Goal: Communication & Community: Ask a question

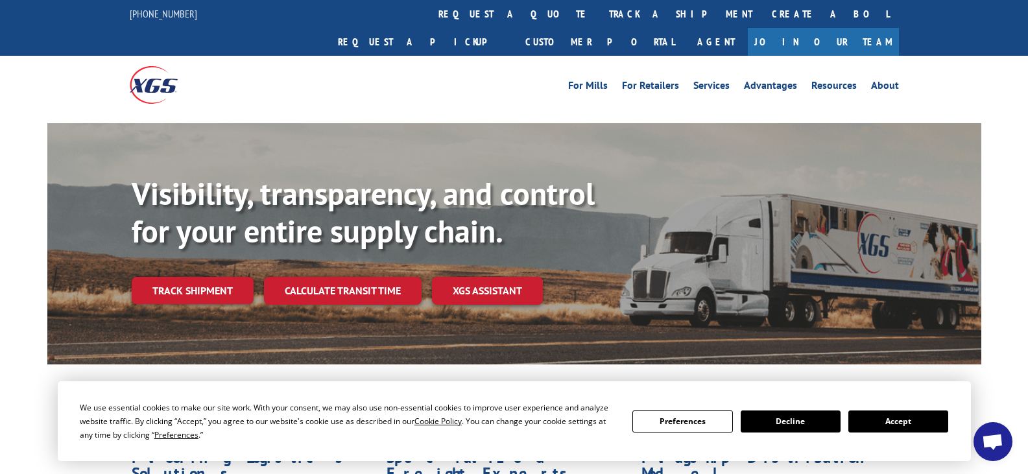
click at [881, 416] on button "Accept" at bounding box center [898, 421] width 100 height 22
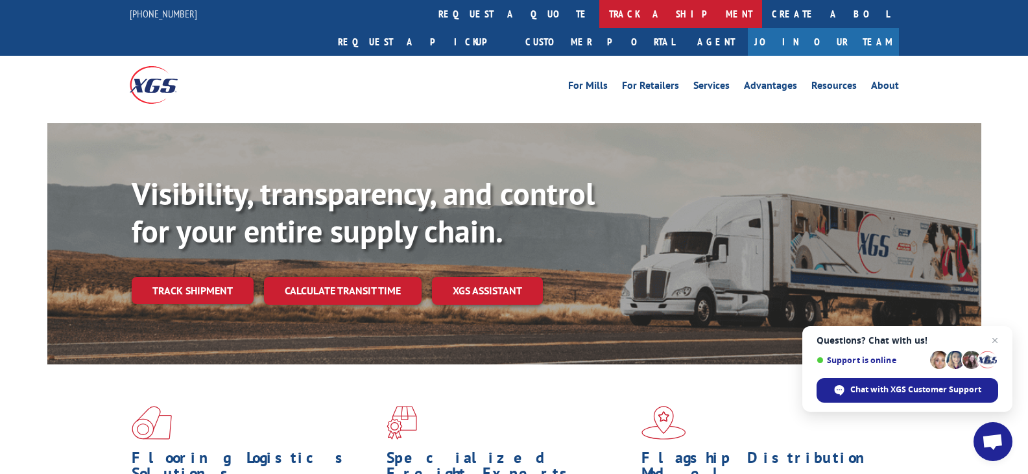
click at [599, 14] on link "track a shipment" at bounding box center [680, 14] width 163 height 28
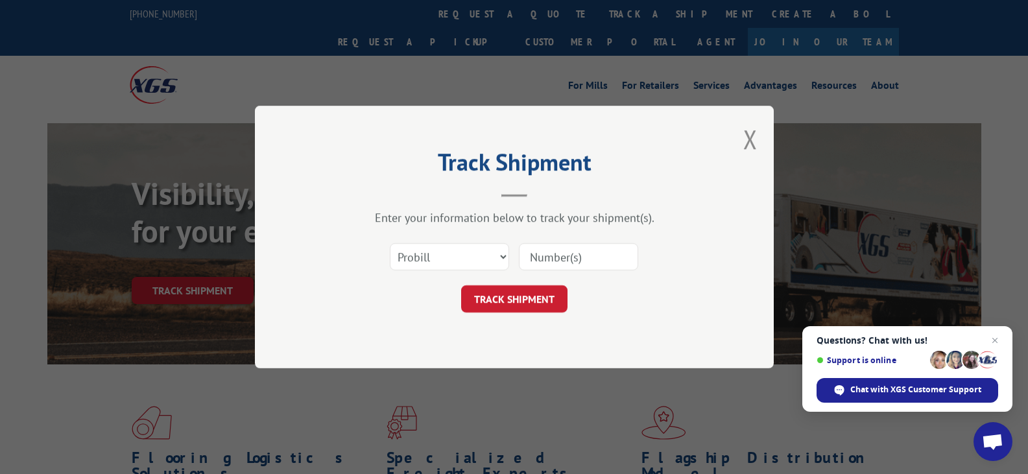
click at [567, 264] on input at bounding box center [578, 256] width 119 height 27
paste input "16962017"
type input "16962017"
click at [519, 316] on div "Track Shipment Enter your information below to track your shipment(s). Select c…" at bounding box center [514, 237] width 519 height 263
click at [524, 302] on button "TRACK SHIPMENT" at bounding box center [514, 298] width 106 height 27
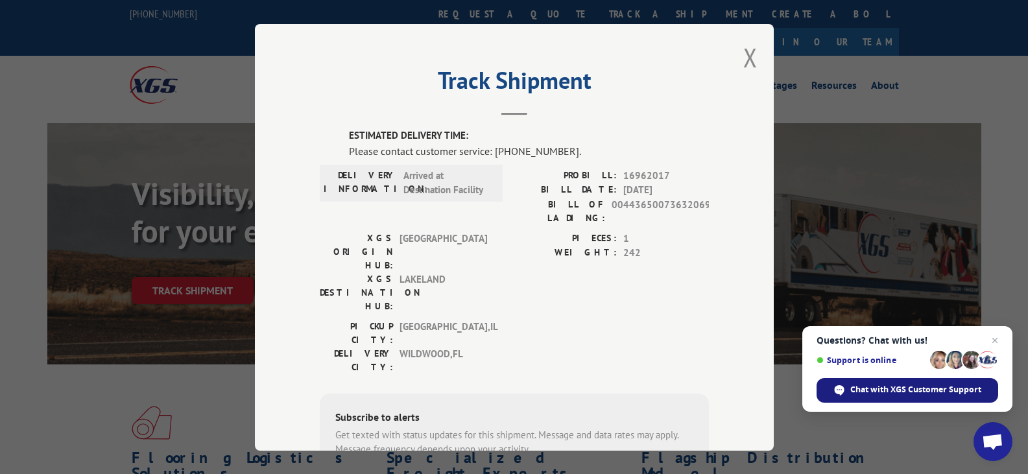
click at [926, 387] on span "Chat with XGS Customer Support" at bounding box center [915, 390] width 131 height 12
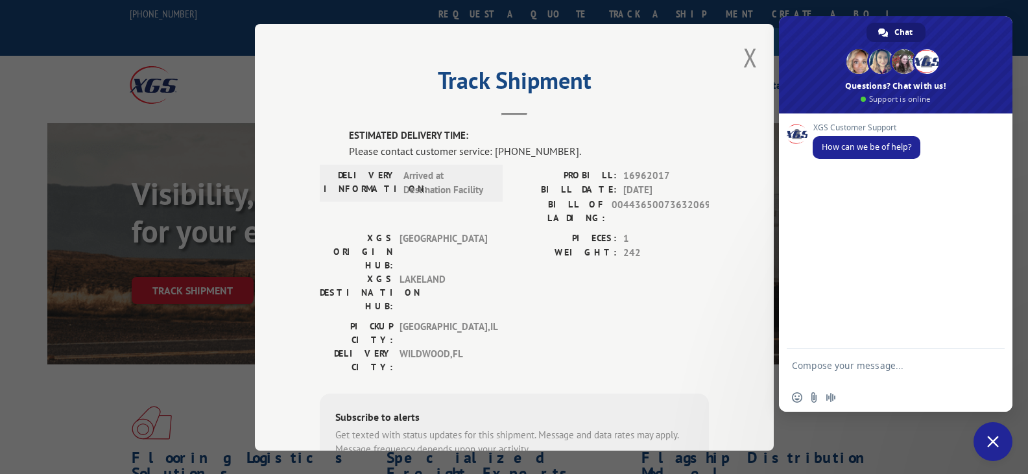
click at [855, 357] on form at bounding box center [881, 367] width 179 height 37
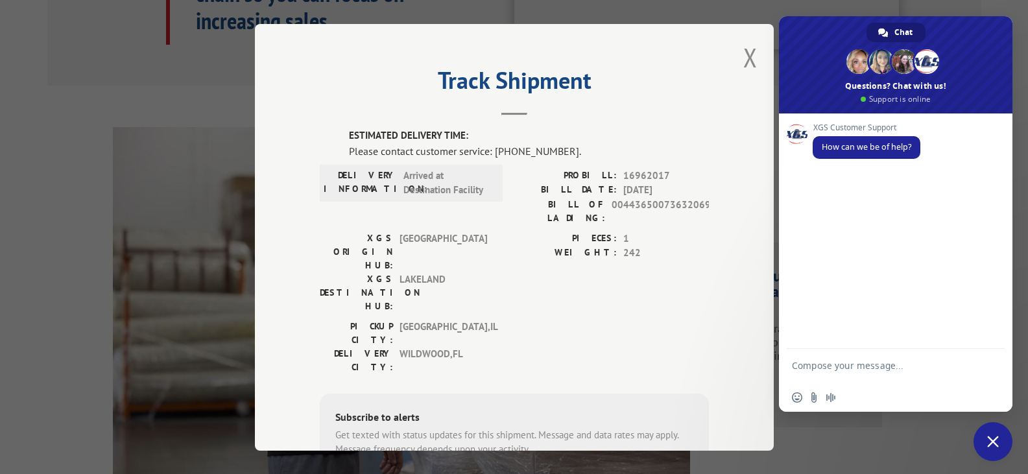
scroll to position [1243, 0]
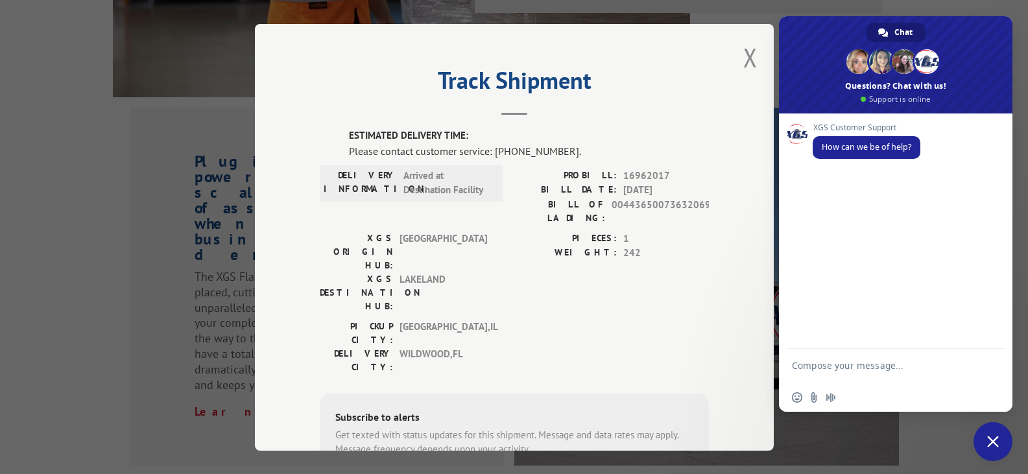
click at [883, 365] on textarea "Compose your message..." at bounding box center [881, 371] width 179 height 23
type textarea "w"
type textarea "hi"
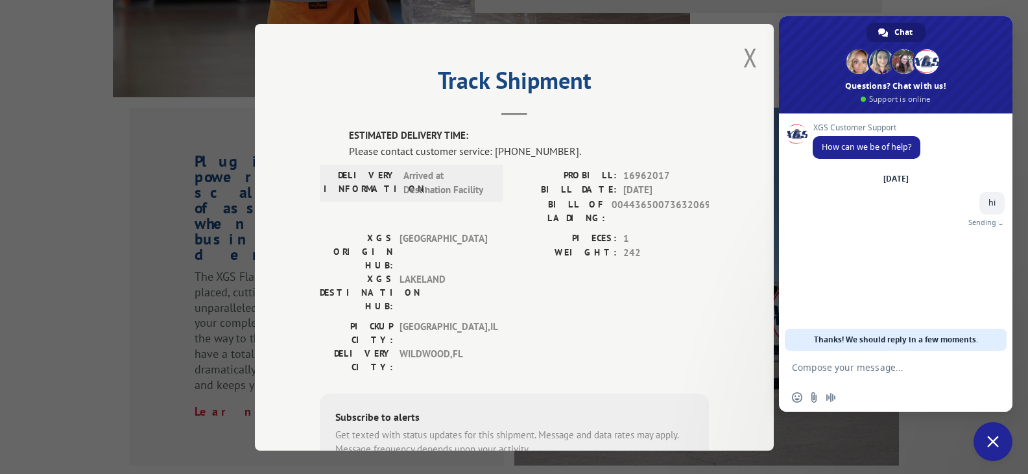
click at [146, 219] on div "Track Shipment ESTIMATED DELIVERY TIME: Please contact customer service: [PHONE…" at bounding box center [514, 237] width 1028 height 474
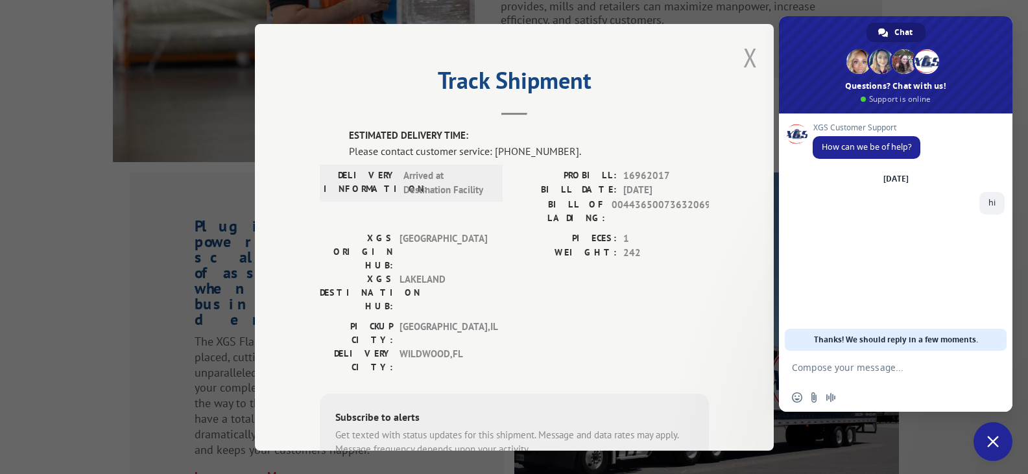
click at [745, 67] on button "Close modal" at bounding box center [750, 57] width 14 height 34
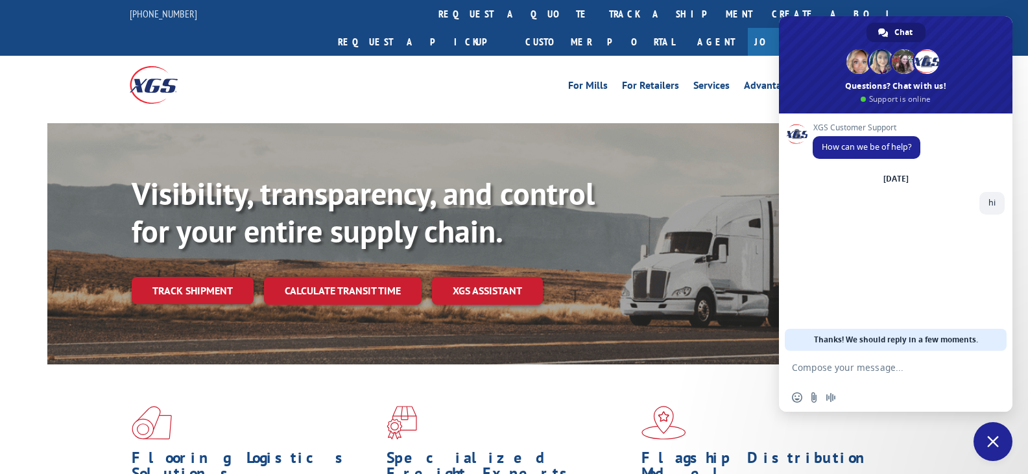
click at [876, 370] on textarea "Compose your message..." at bounding box center [881, 368] width 179 height 12
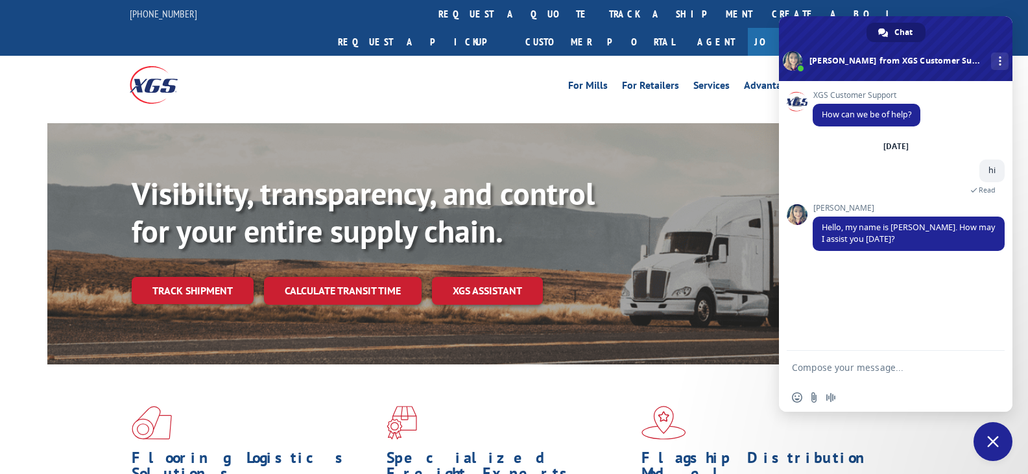
click at [842, 363] on textarea "Compose your message..." at bounding box center [881, 368] width 179 height 12
type textarea "hi [PERSON_NAME]"
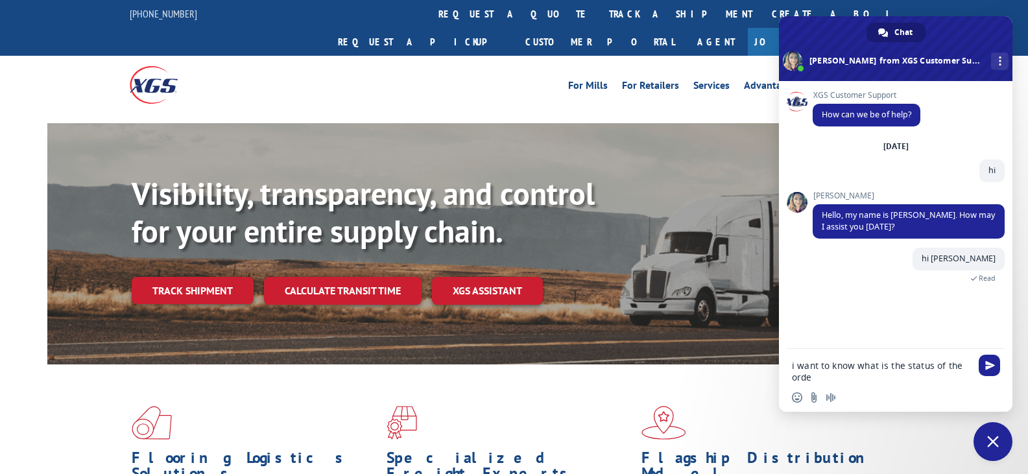
type textarea "i want to know what is the status of the order"
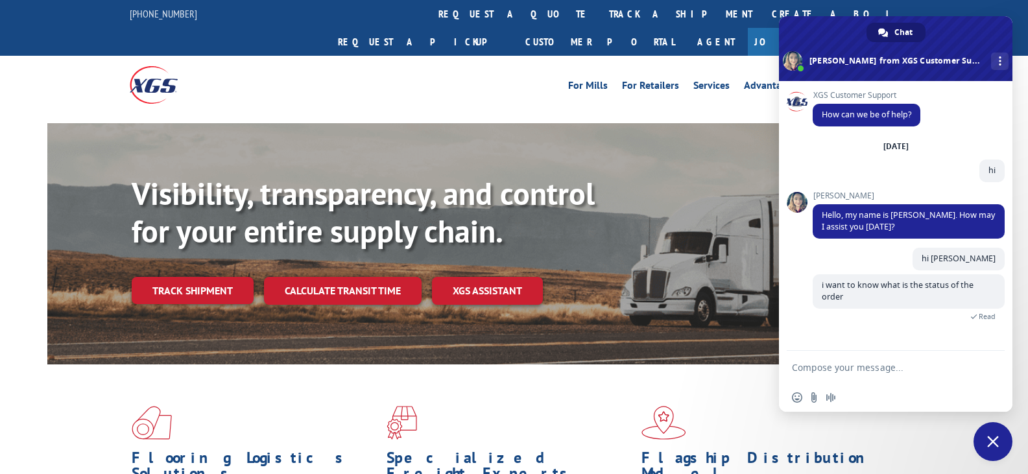
paste textarea "16962017"
type textarea "16962017"
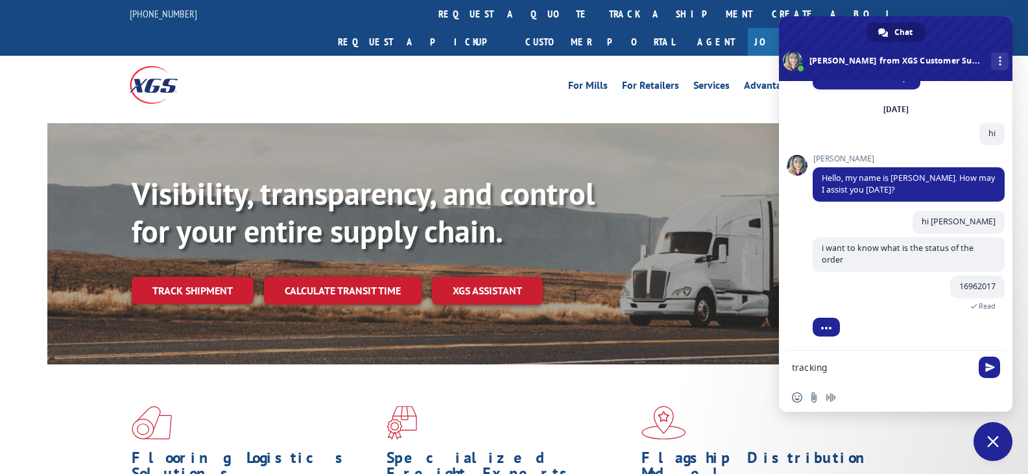
scroll to position [68, 0]
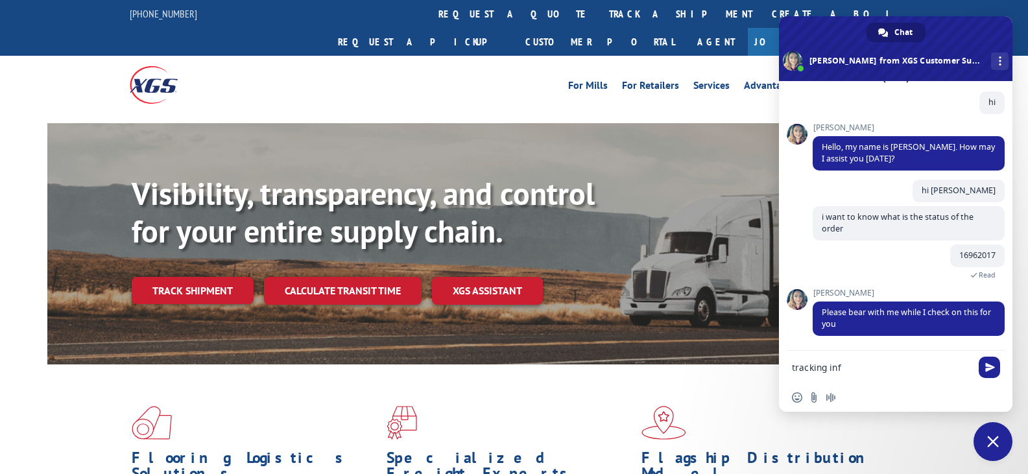
type textarea "tracking info"
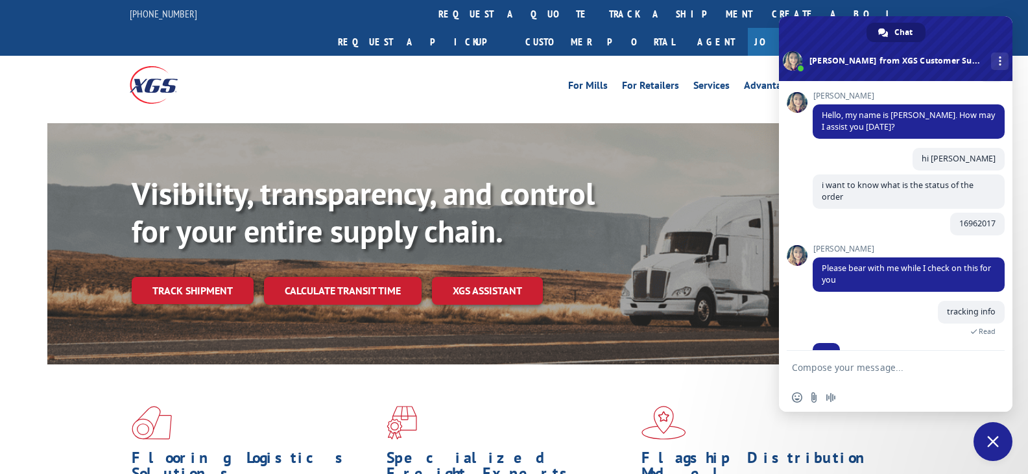
scroll to position [125, 0]
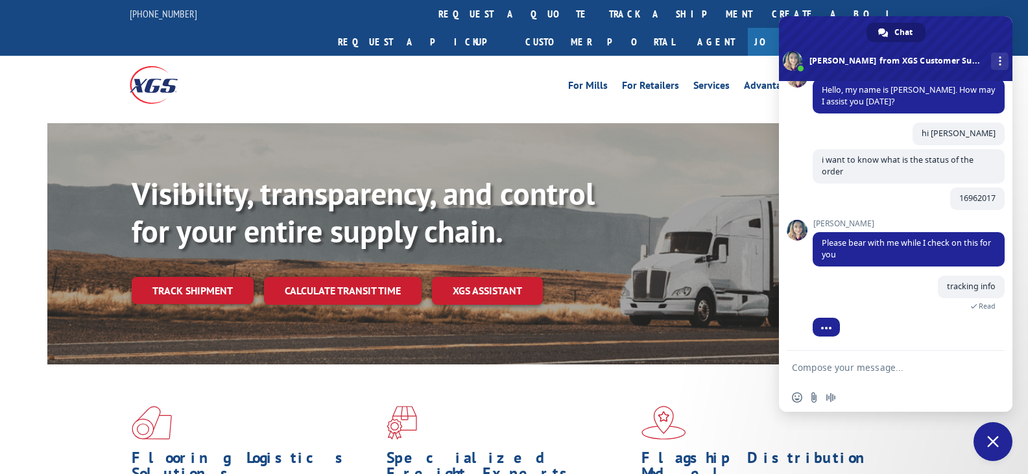
click at [853, 360] on form at bounding box center [881, 368] width 179 height 35
click at [846, 365] on textarea "Compose your message..." at bounding box center [881, 368] width 179 height 12
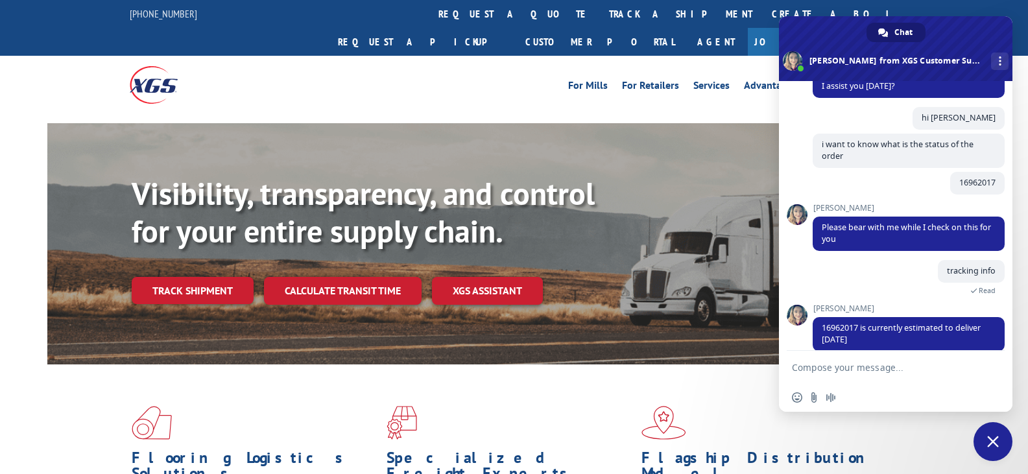
scroll to position [156, 0]
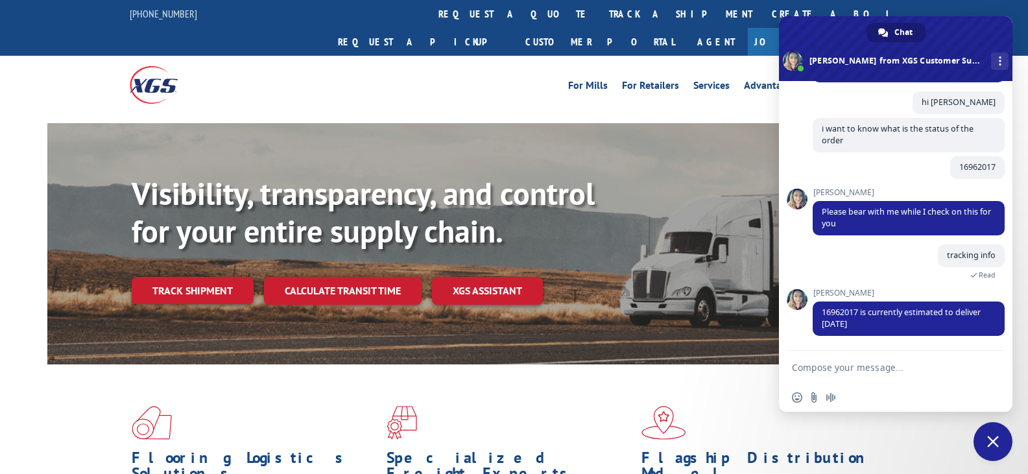
click at [851, 361] on form at bounding box center [881, 368] width 179 height 35
click at [864, 366] on textarea "Compose your message..." at bounding box center [881, 368] width 179 height 12
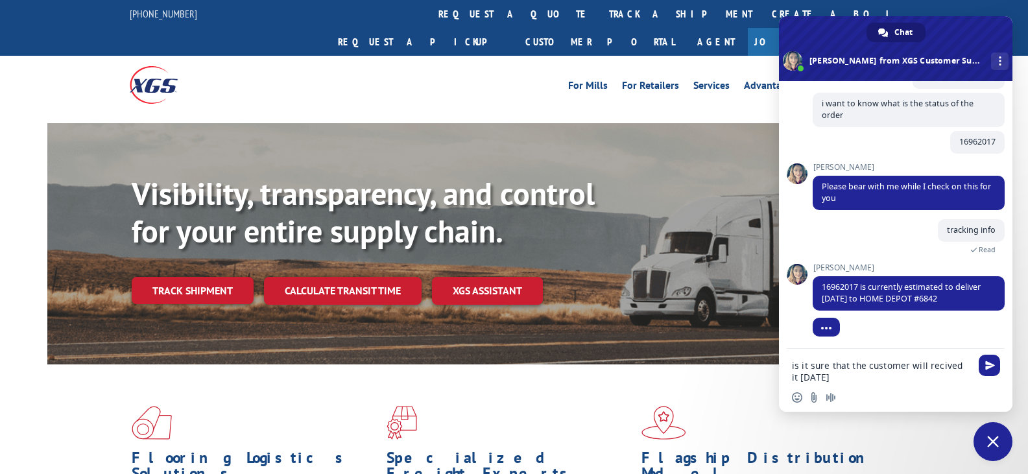
type textarea "is it sure that the customer will recived it [DATE]?"
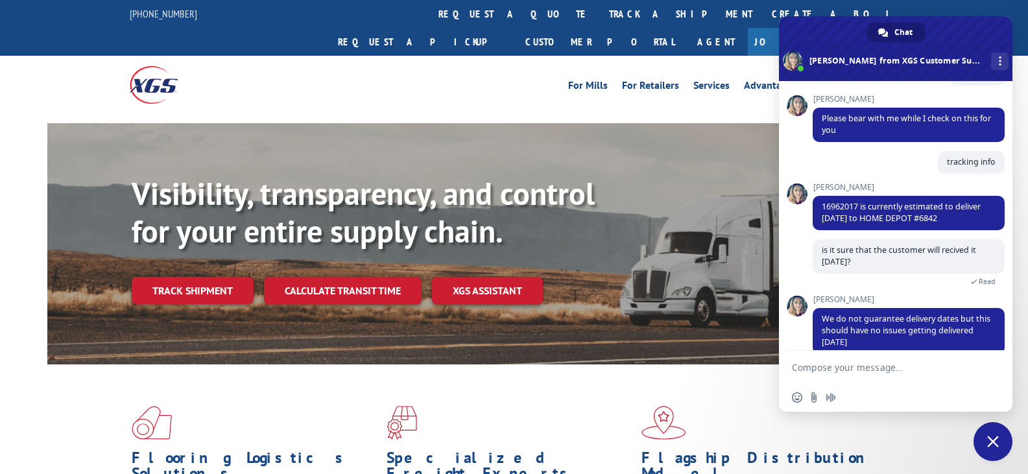
scroll to position [268, 0]
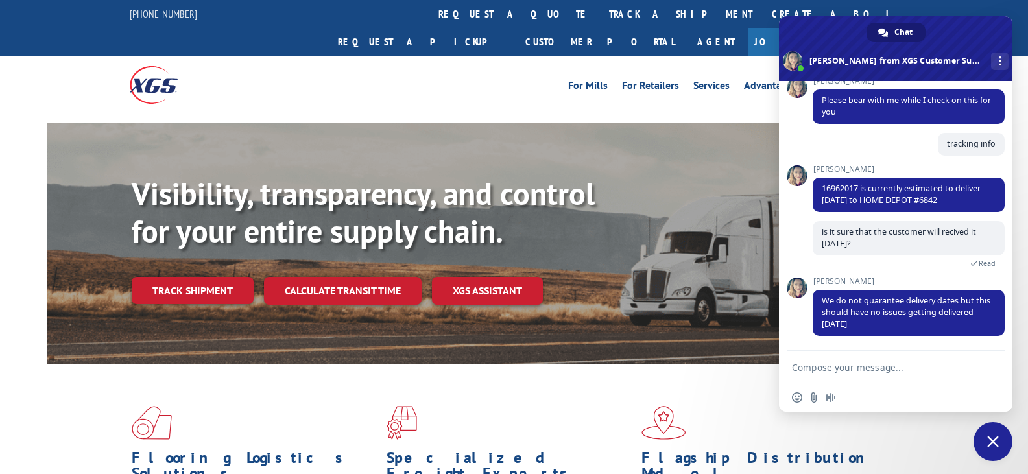
click at [858, 359] on form at bounding box center [881, 368] width 179 height 35
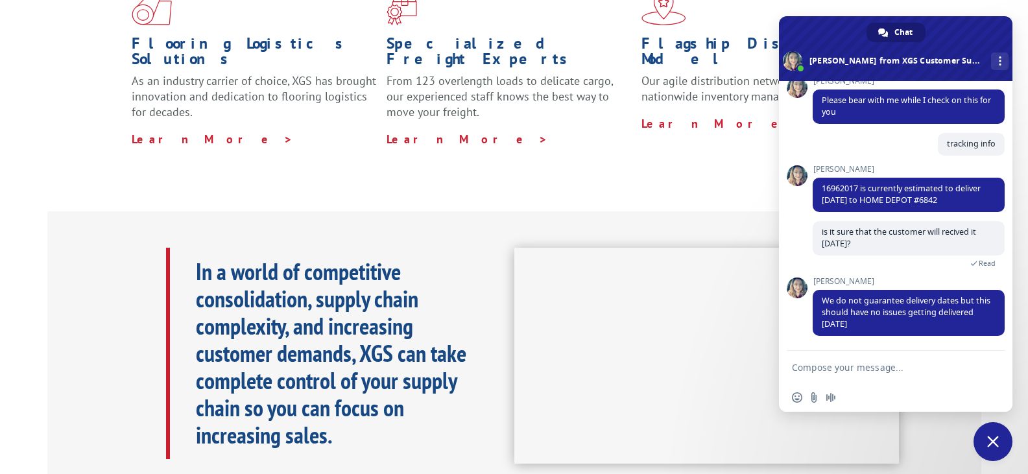
drag, startPoint x: 830, startPoint y: 371, endPoint x: 819, endPoint y: 376, distance: 12.2
click at [819, 376] on form at bounding box center [881, 368] width 179 height 35
type textarea "alright thank you mam"
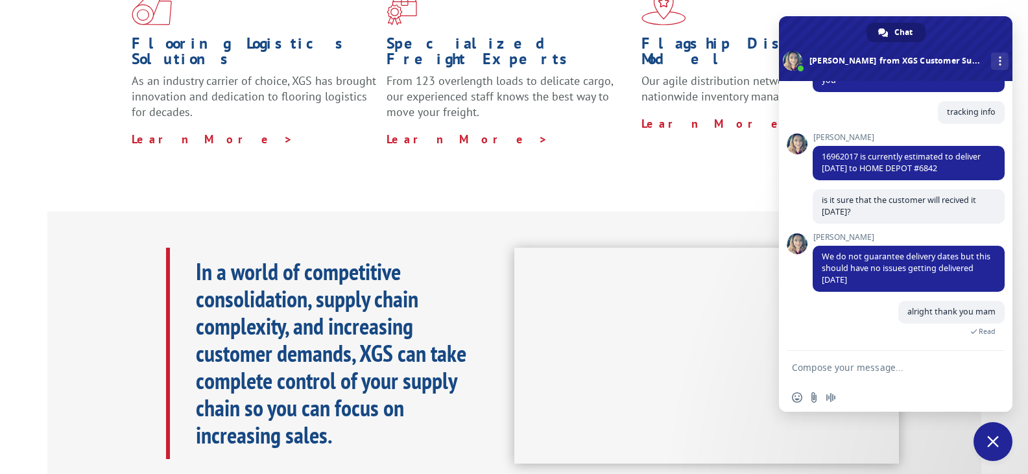
scroll to position [479, 0]
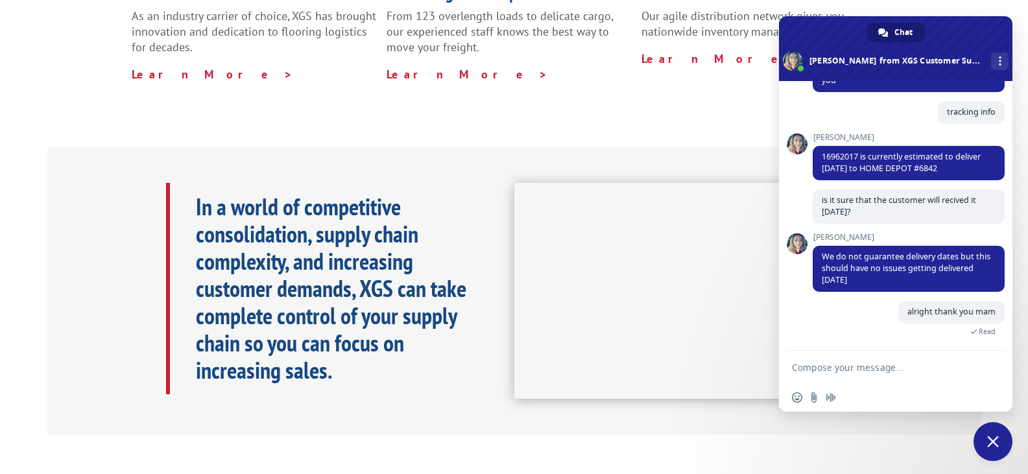
click at [599, 51] on div "Flooring Logistics Solutions As an industry carrier of choice, XGS has brought …" at bounding box center [514, 4] width 934 height 238
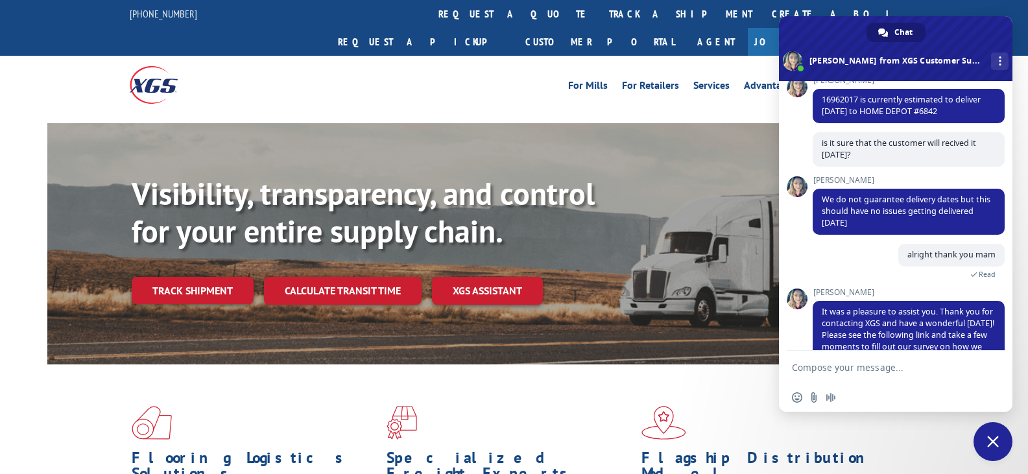
scroll to position [355, 0]
